Goal: Transaction & Acquisition: Purchase product/service

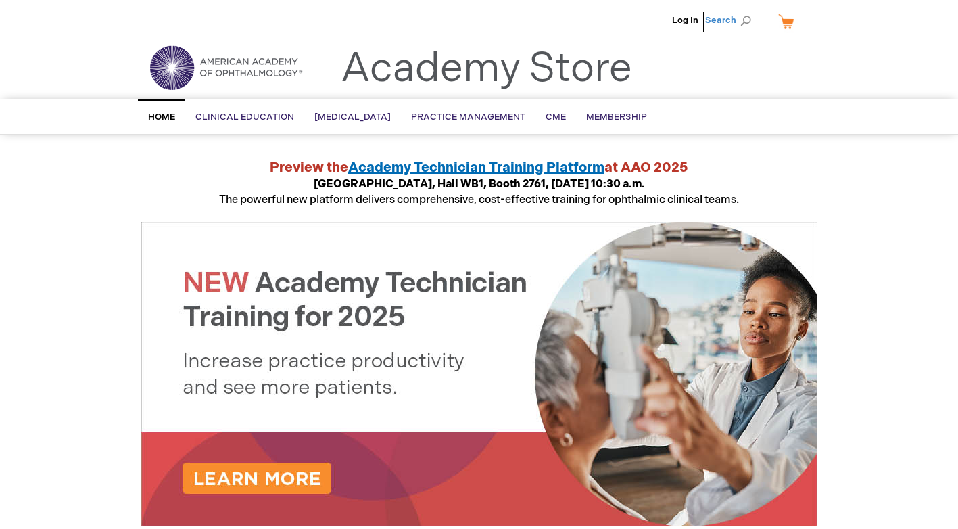
click at [717, 24] on span "Search" at bounding box center [730, 20] width 51 height 27
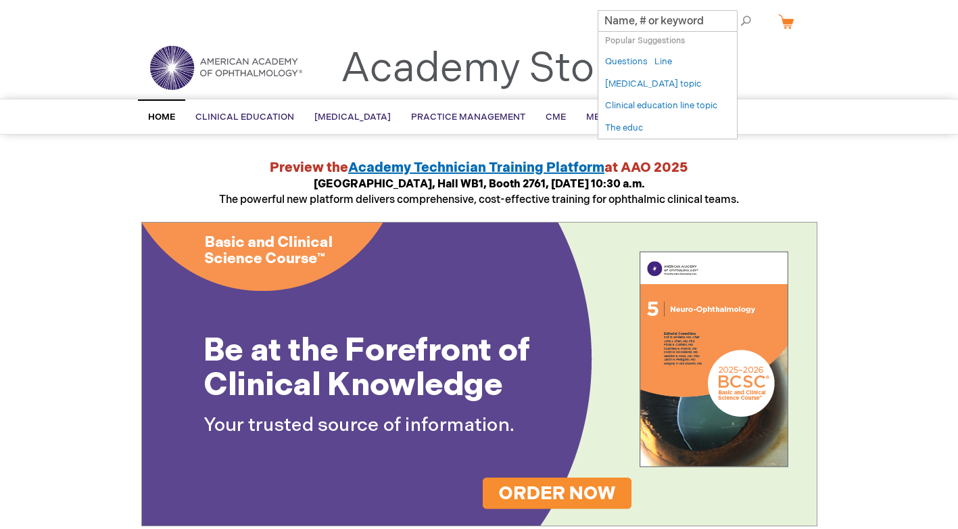
paste input "Basic and Clinical Science Course Complete Set 2024/2025 PRINT"
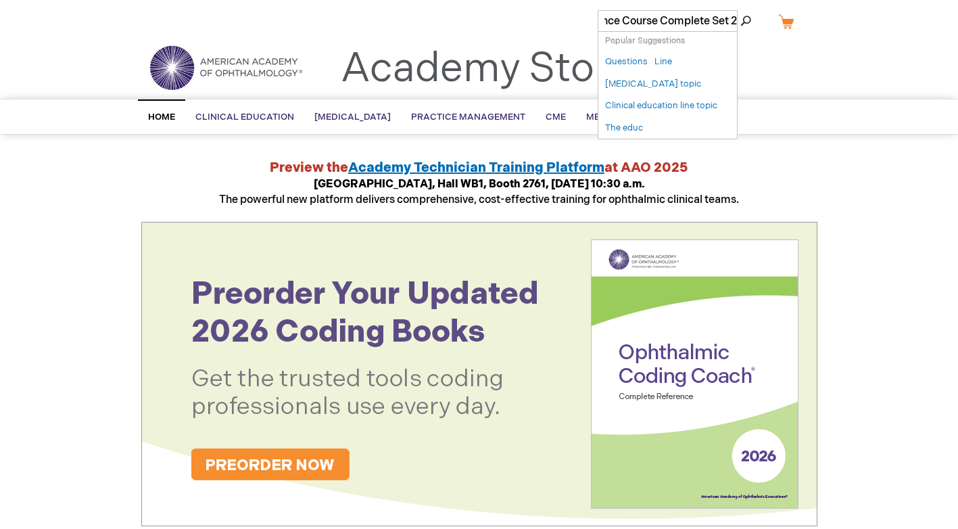
scroll to position [0, 116]
type input "Basic and Clinical Science Course Complete Set"
click at [740, 10] on button "Search" at bounding box center [745, 21] width 11 height 22
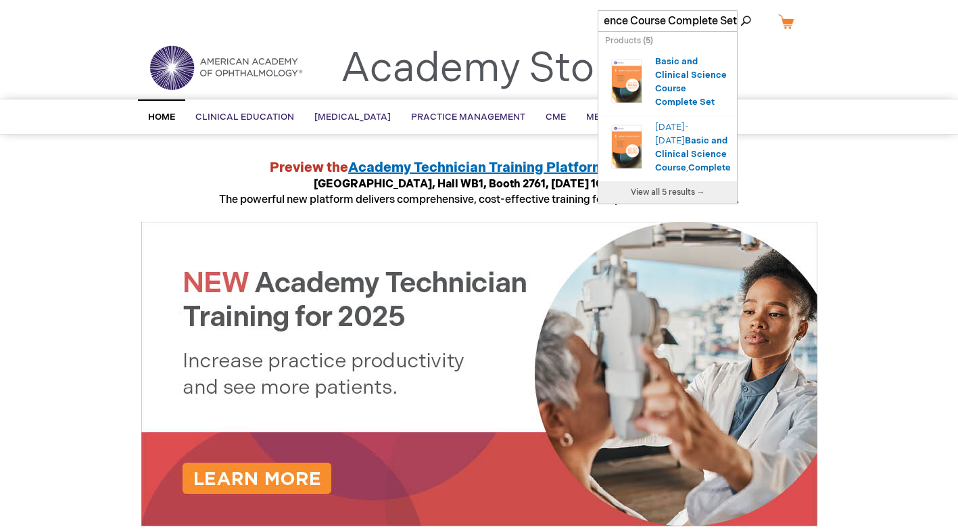
click at [710, 101] on div "Basic and Clinical Science Course Complete Set" at bounding box center [692, 82] width 75 height 54
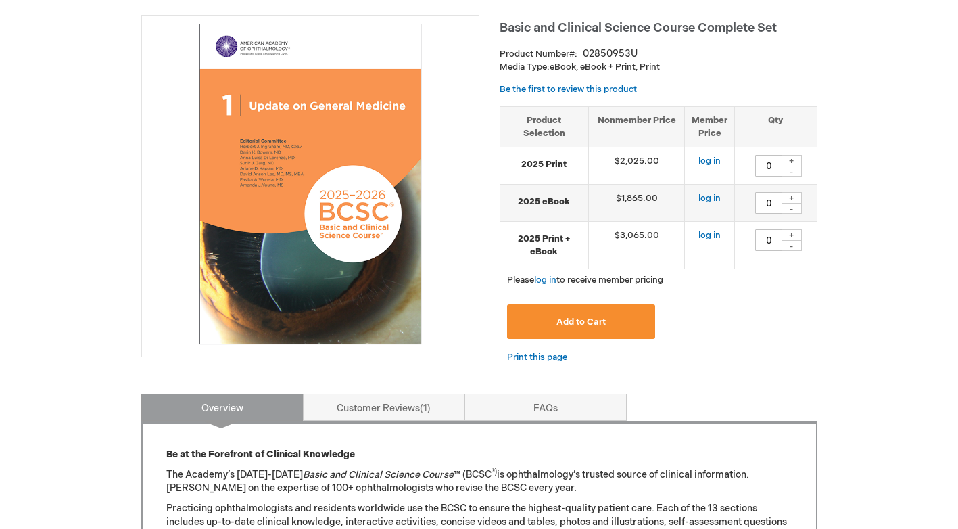
scroll to position [166, 0]
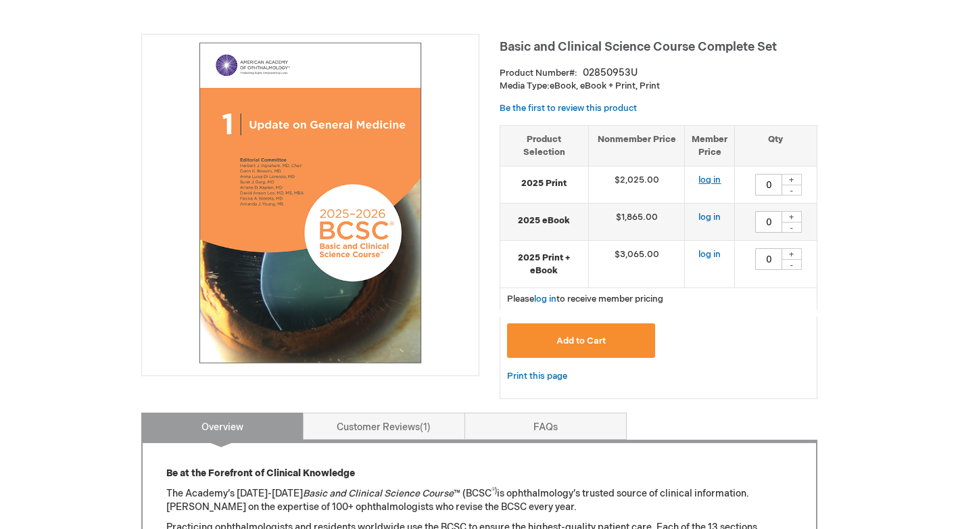
click at [710, 176] on link "log in" at bounding box center [709, 179] width 22 height 11
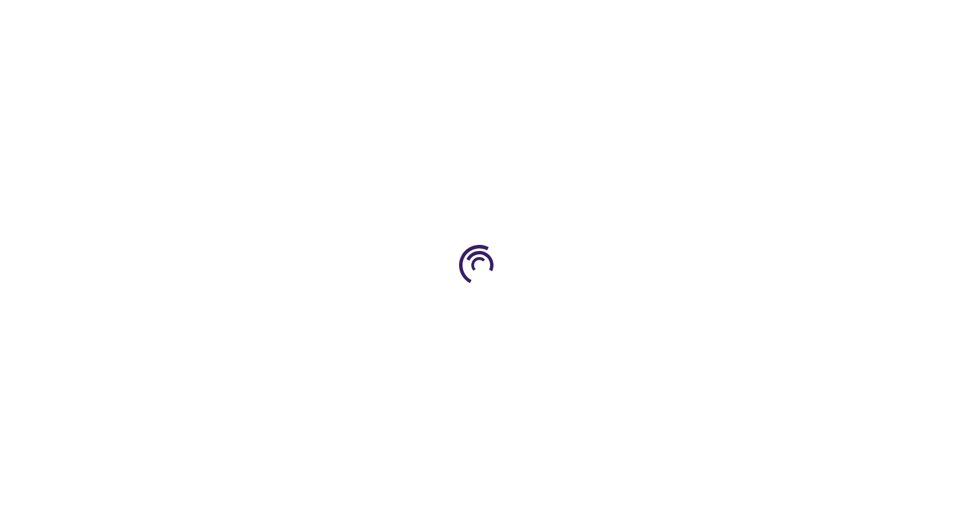
scroll to position [199, 0]
type input "0"
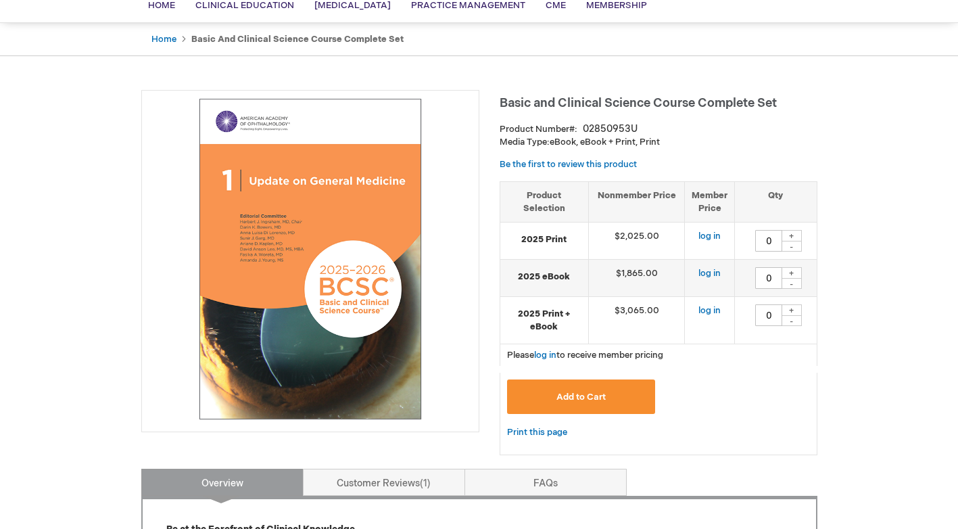
scroll to position [107, 0]
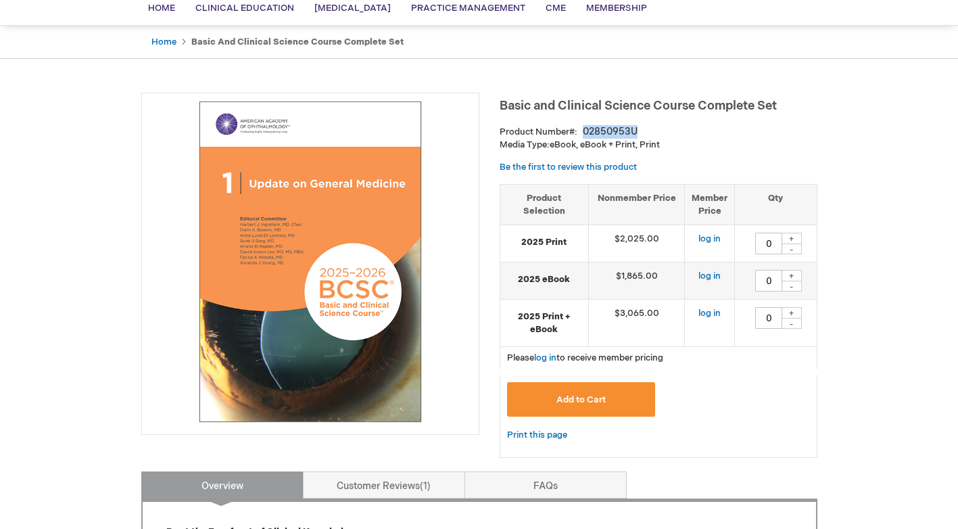
drag, startPoint x: 582, startPoint y: 131, endPoint x: 643, endPoint y: 130, distance: 60.8
click at [643, 130] on div "Product Number 02850953U" at bounding box center [659, 132] width 318 height 14
copy div "02850953U"
